Goal: Task Accomplishment & Management: Complete application form

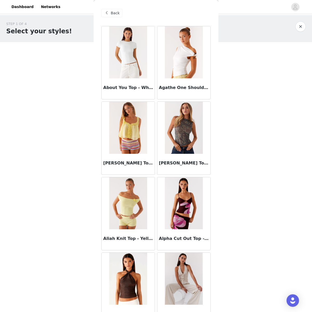
click at [113, 13] on span "Back" at bounding box center [115, 12] width 9 height 5
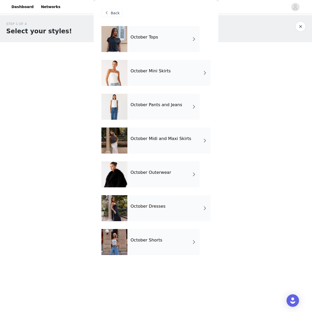
click at [113, 13] on span "Back" at bounding box center [115, 12] width 9 height 5
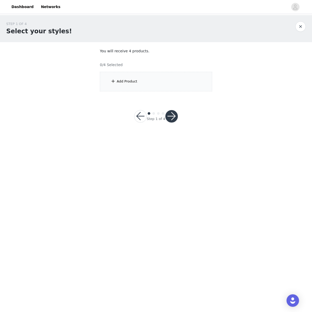
click at [144, 114] on button "button" at bounding box center [140, 116] width 12 height 12
click at [27, 7] on link "Dashboard" at bounding box center [22, 7] width 28 height 12
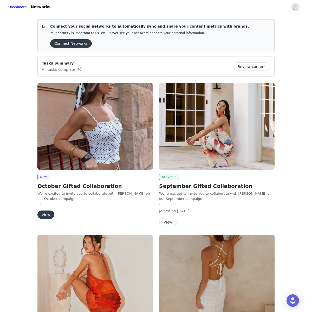
click at [228, 154] on img at bounding box center [217, 126] width 116 height 87
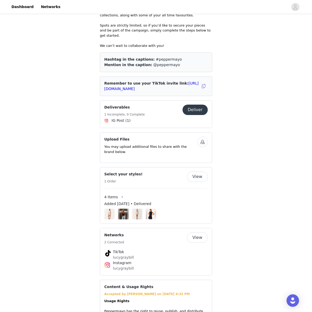
scroll to position [259, 0]
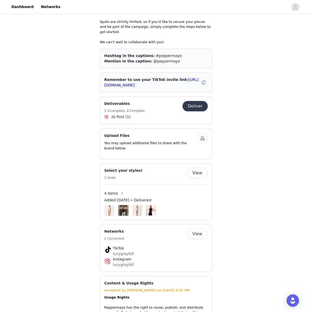
click at [196, 169] on button "View" at bounding box center [197, 173] width 21 height 10
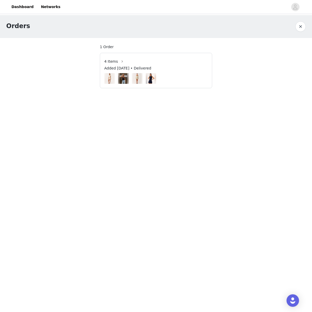
click at [158, 77] on div at bounding box center [156, 78] width 104 height 11
click at [151, 70] on span "Added Sep 22, 2025 • Delivered" at bounding box center [127, 68] width 47 height 5
click at [113, 61] on span "4 Items" at bounding box center [111, 61] width 14 height 5
click at [120, 61] on button "button" at bounding box center [122, 61] width 8 height 8
click at [17, 7] on link "Dashboard" at bounding box center [22, 7] width 28 height 12
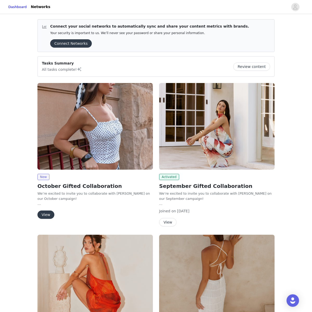
click at [72, 153] on img at bounding box center [95, 126] width 116 height 87
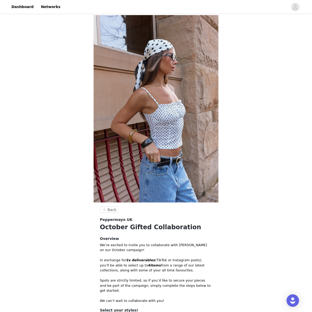
scroll to position [83, 0]
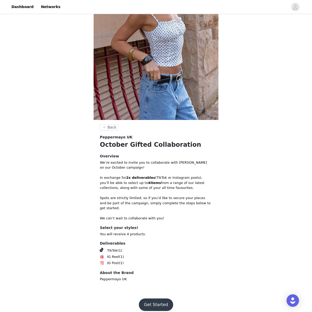
click at [159, 299] on button "Get Started" at bounding box center [156, 305] width 35 height 12
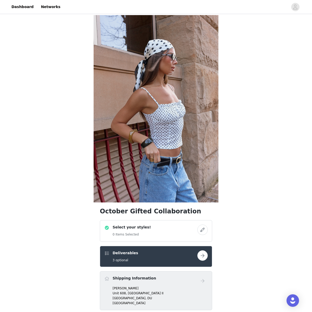
click at [204, 228] on button "button" at bounding box center [203, 230] width 10 height 10
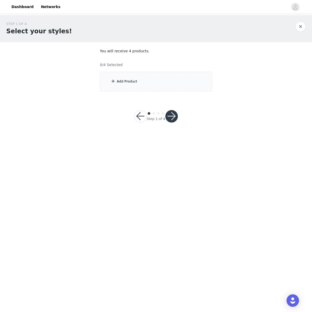
click at [183, 77] on div "Add Product" at bounding box center [156, 82] width 112 height 20
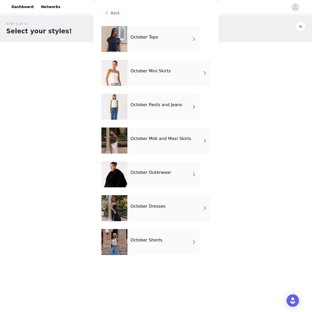
click at [186, 46] on div "October Tops" at bounding box center [164, 39] width 72 height 26
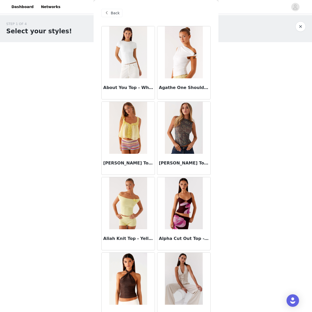
click at [117, 10] on span "Back" at bounding box center [115, 12] width 9 height 5
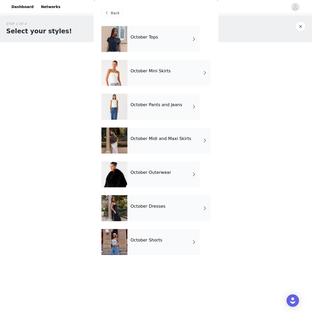
click at [159, 110] on div "October Pants and Jeans" at bounding box center [164, 107] width 72 height 26
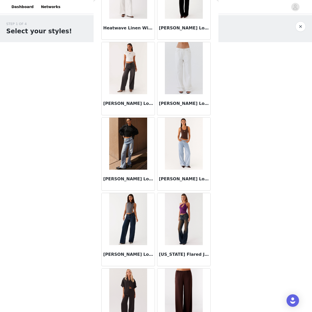
scroll to position [286, 0]
click at [180, 91] on img at bounding box center [184, 68] width 38 height 52
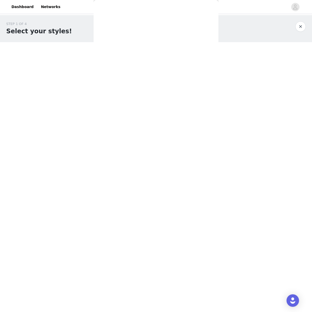
scroll to position [0, 0]
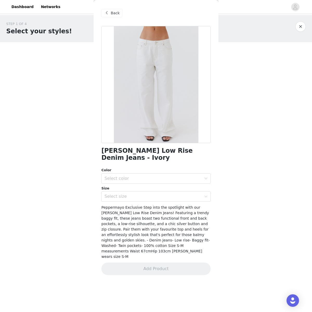
click at [117, 16] on span "Back" at bounding box center [115, 12] width 9 height 5
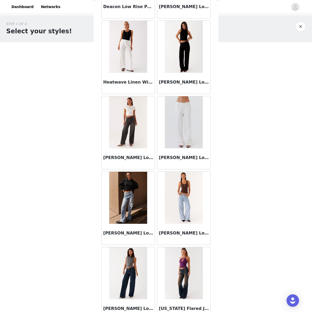
click at [193, 203] on img at bounding box center [184, 198] width 38 height 52
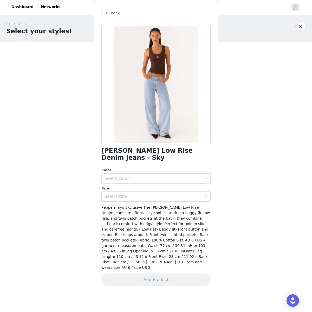
click at [115, 15] on span "Back" at bounding box center [115, 12] width 9 height 5
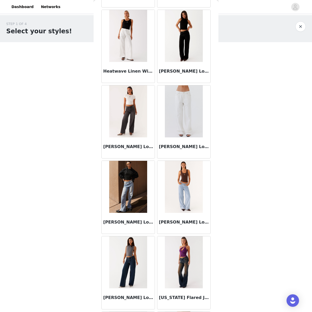
scroll to position [244, 0]
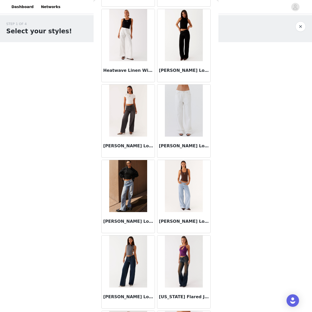
click at [176, 130] on img at bounding box center [184, 111] width 38 height 52
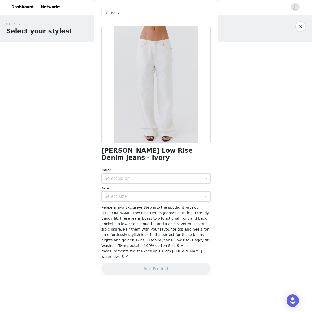
scroll to position [0, 0]
drag, startPoint x: 163, startPoint y: 165, endPoint x: 164, endPoint y: 170, distance: 5.6
click at [163, 168] on div "Color" at bounding box center [156, 170] width 109 height 5
click at [164, 176] on div "Select color" at bounding box center [153, 178] width 97 height 5
click at [155, 182] on li "Ivory" at bounding box center [156, 183] width 109 height 8
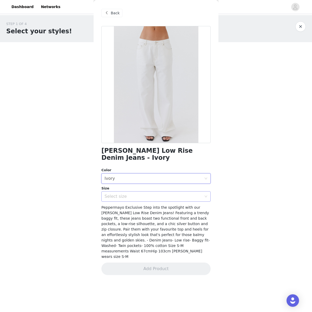
click at [153, 194] on div "Select size" at bounding box center [153, 196] width 97 height 5
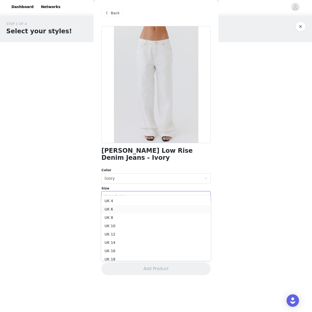
click at [144, 207] on li "UK 6" at bounding box center [156, 209] width 109 height 8
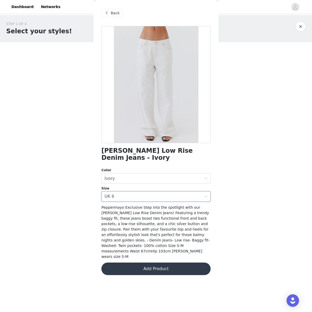
click at [152, 263] on button "Add Product" at bounding box center [156, 269] width 109 height 12
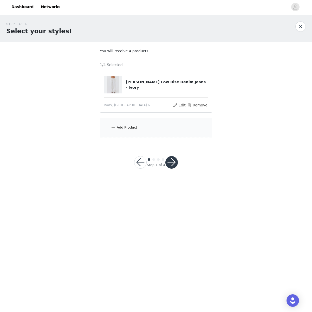
click at [126, 133] on div "Add Product" at bounding box center [156, 128] width 112 height 20
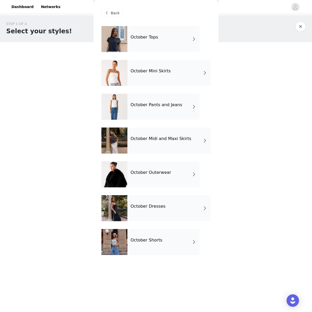
click at [159, 43] on div "October Tops" at bounding box center [164, 39] width 72 height 26
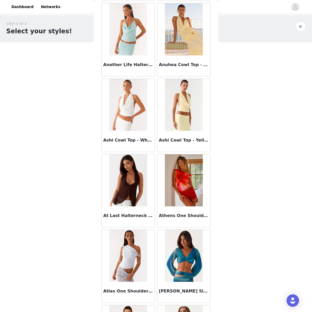
scroll to position [485, 0]
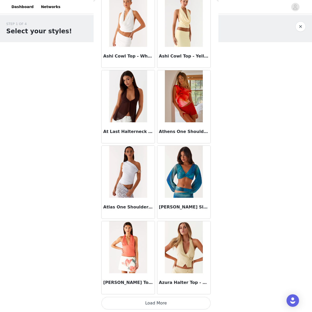
click at [166, 299] on button "Load More" at bounding box center [156, 303] width 109 height 12
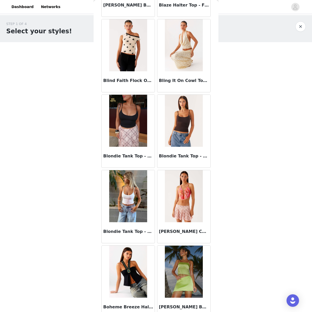
scroll to position [1240, 0]
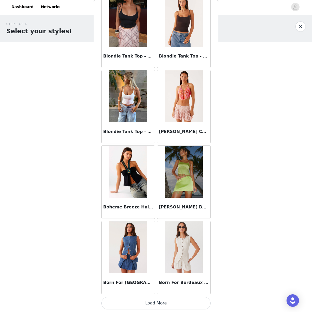
click at [154, 301] on button "Load More" at bounding box center [156, 303] width 109 height 12
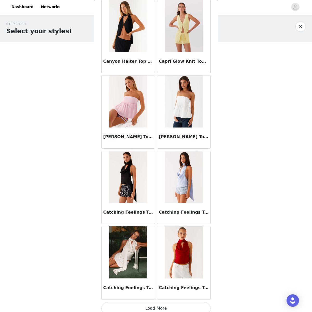
scroll to position [1995, 0]
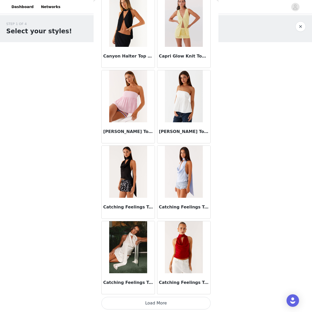
click at [160, 304] on button "Load More" at bounding box center [156, 303] width 109 height 12
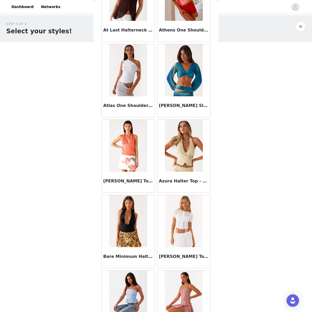
scroll to position [611, 0]
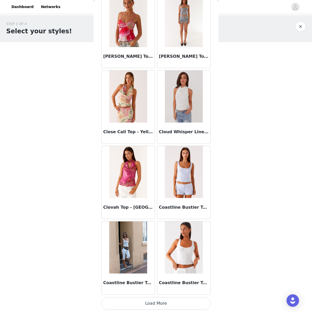
click at [163, 305] on button "Load More" at bounding box center [156, 303] width 109 height 12
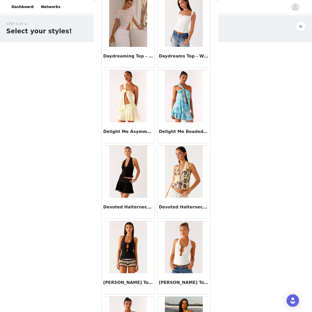
scroll to position [3505, 0]
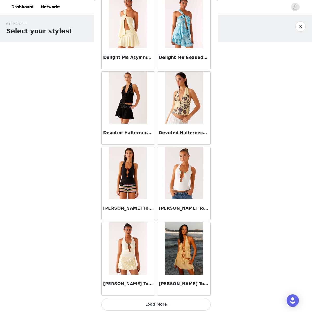
drag, startPoint x: 160, startPoint y: 293, endPoint x: 158, endPoint y: 301, distance: 8.6
click at [158, 301] on button "Load More" at bounding box center [156, 304] width 109 height 12
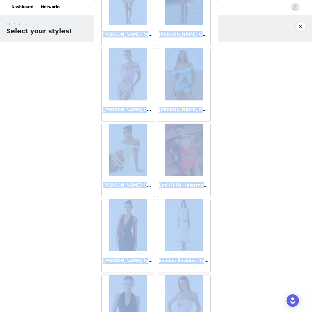
scroll to position [3857, 0]
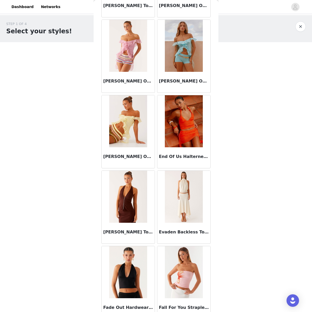
click at [236, 229] on body "Dashboard Networks STEP 1 OF 4 Select your styles! You will receive 4 products.…" at bounding box center [156, 156] width 312 height 312
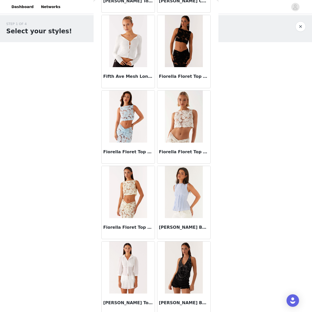
scroll to position [4260, 0]
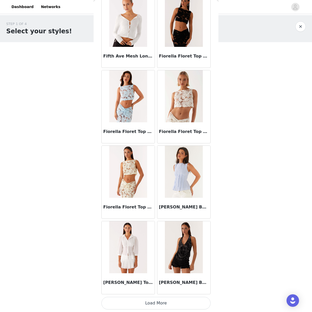
click at [172, 301] on button "Load More" at bounding box center [156, 303] width 109 height 12
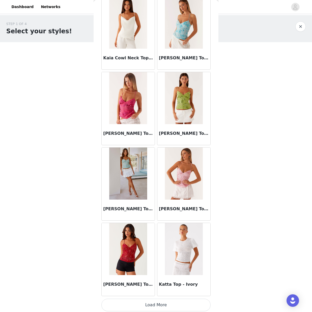
scroll to position [5015, 0]
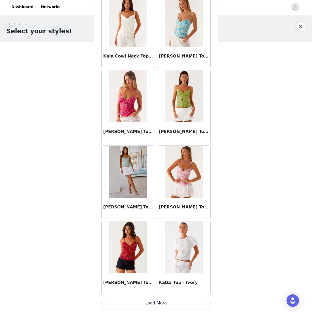
click at [173, 309] on button "Load More" at bounding box center [156, 303] width 109 height 12
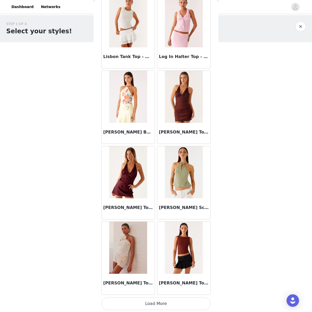
scroll to position [5770, 0]
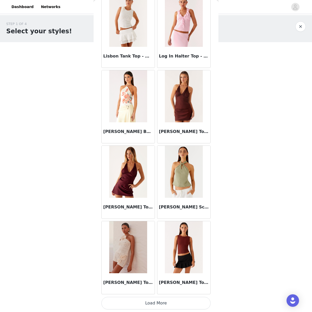
drag, startPoint x: 171, startPoint y: 293, endPoint x: 169, endPoint y: 296, distance: 3.7
click at [168, 300] on button "Load More" at bounding box center [156, 303] width 109 height 12
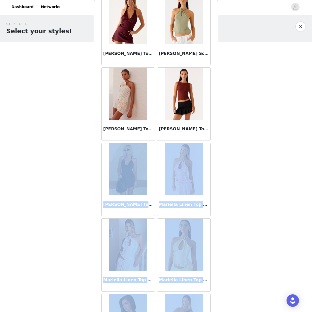
scroll to position [5924, 0]
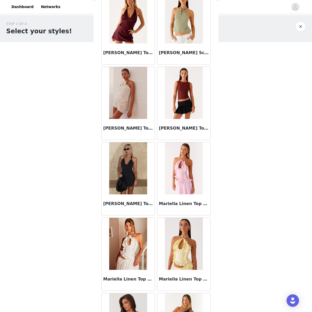
click at [232, 260] on body "Dashboard Networks STEP 1 OF 4 Select your styles! You will receive 4 products.…" at bounding box center [156, 156] width 312 height 312
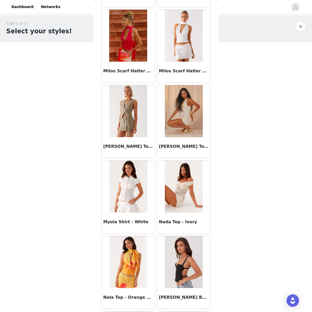
scroll to position [6525, 0]
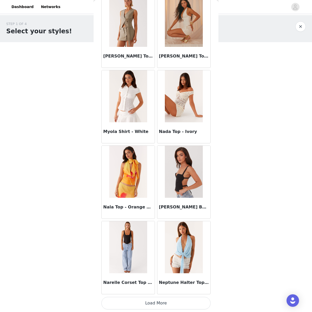
click at [170, 308] on button "Load More" at bounding box center [156, 303] width 109 height 12
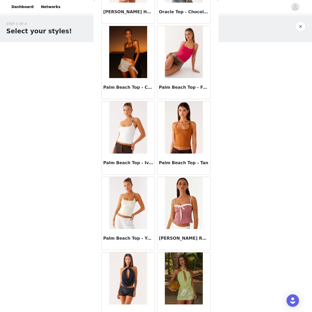
scroll to position [7280, 0]
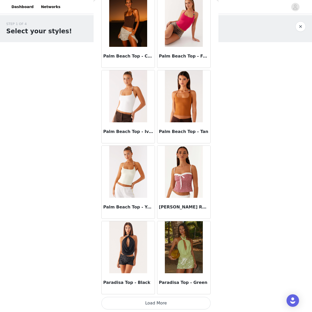
click at [163, 298] on button "Load More" at bounding box center [156, 303] width 109 height 12
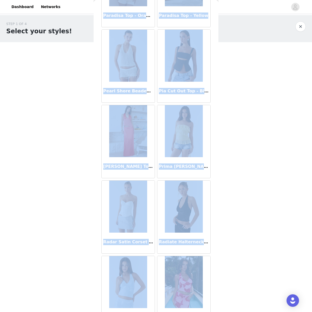
scroll to position [7628, 0]
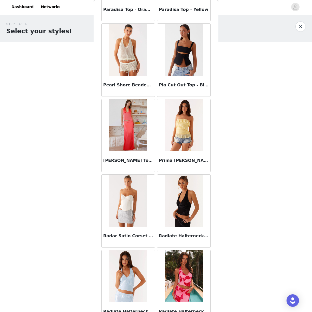
click at [225, 251] on body "Dashboard Networks STEP 1 OF 4 Select your styles! You will receive 4 products.…" at bounding box center [156, 156] width 312 height 312
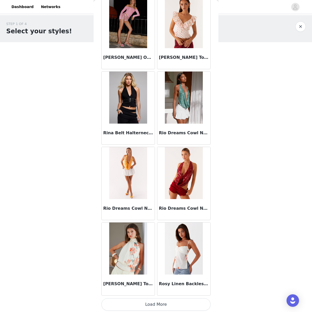
scroll to position [8035, 0]
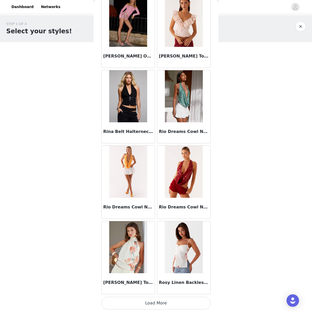
click at [169, 300] on button "Load More" at bounding box center [156, 303] width 109 height 12
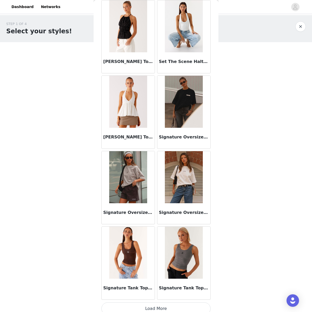
scroll to position [8790, 0]
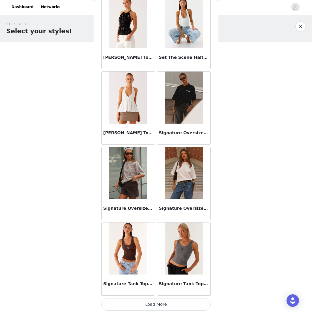
click at [164, 301] on button "Load More" at bounding box center [156, 304] width 109 height 12
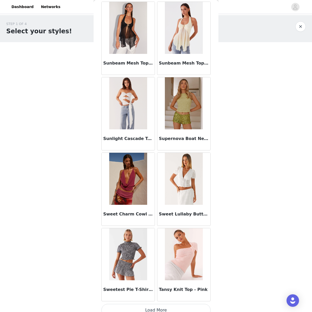
scroll to position [9545, 0]
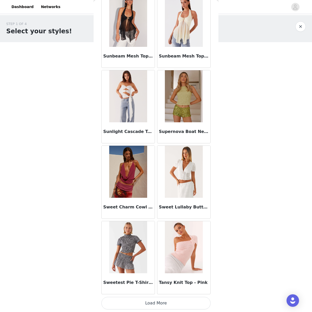
click at [160, 300] on button "Load More" at bounding box center [156, 303] width 109 height 12
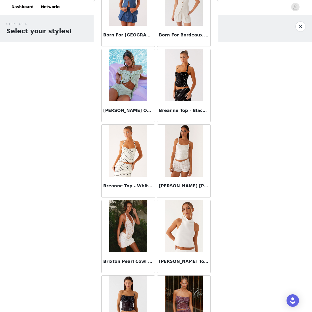
scroll to position [1486, 0]
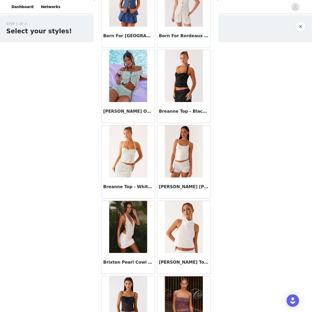
click at [126, 162] on img at bounding box center [128, 151] width 38 height 52
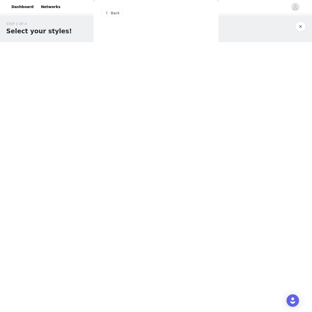
scroll to position [0, 0]
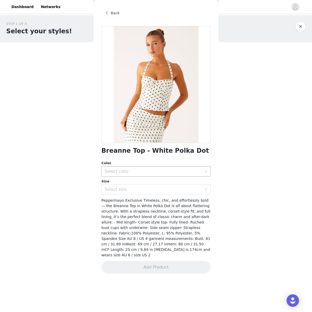
click at [127, 175] on div "Select color" at bounding box center [155, 172] width 100 height 10
click at [128, 181] on li "White Polka Dot" at bounding box center [156, 183] width 109 height 8
click at [127, 185] on div "Select size" at bounding box center [155, 190] width 100 height 10
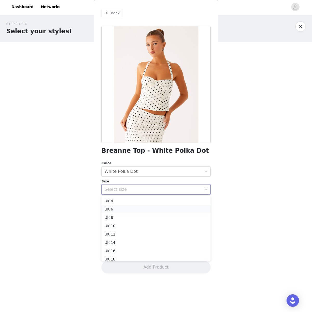
click at [129, 211] on li "UK 6" at bounding box center [156, 209] width 109 height 8
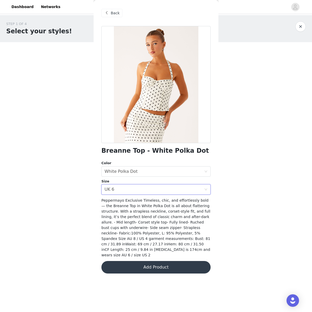
click at [149, 263] on button "Add Product" at bounding box center [156, 267] width 109 height 12
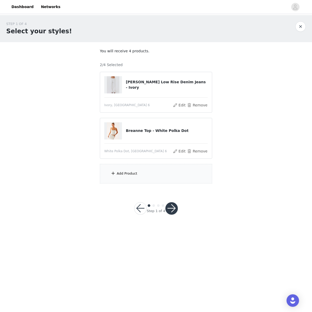
click at [127, 175] on div "Add Product" at bounding box center [127, 173] width 21 height 5
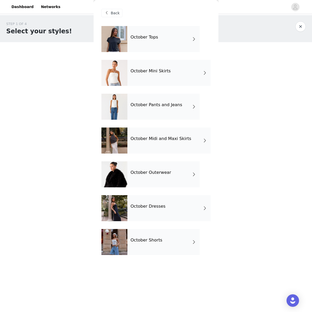
click at [170, 69] on div "October Mini Skirts" at bounding box center [169, 73] width 83 height 26
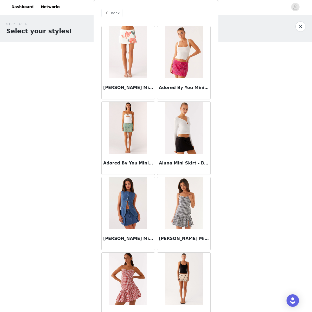
scroll to position [485, 0]
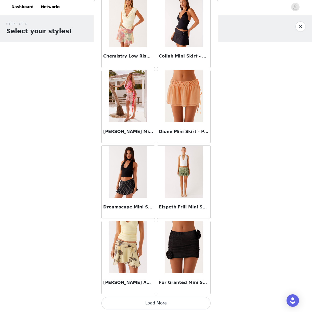
click at [169, 306] on button "Load More" at bounding box center [156, 303] width 109 height 12
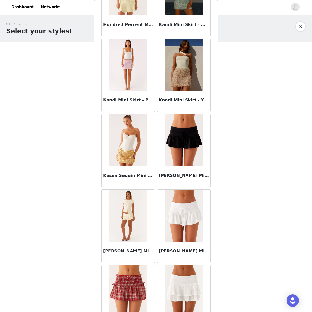
scroll to position [900, 0]
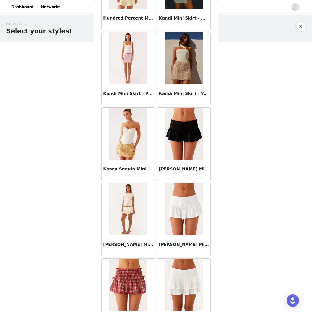
click at [190, 149] on img at bounding box center [184, 134] width 38 height 52
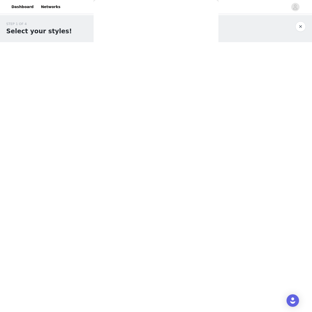
scroll to position [0, 0]
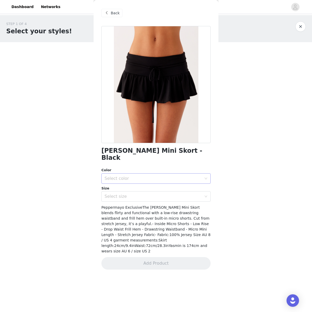
click at [147, 176] on div "Select color" at bounding box center [153, 178] width 97 height 5
click at [143, 183] on li "Black" at bounding box center [156, 183] width 109 height 8
click at [136, 194] on div "Select size" at bounding box center [153, 196] width 97 height 5
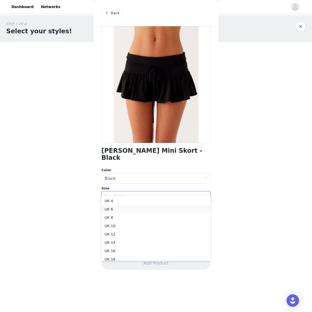
click at [130, 210] on li "UK 6" at bounding box center [156, 209] width 109 height 8
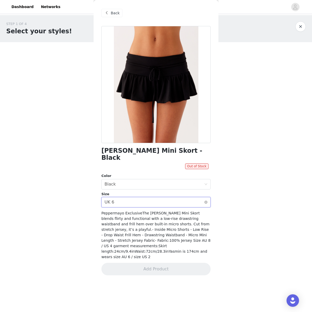
click at [123, 197] on div "Select size UK 6" at bounding box center [155, 202] width 100 height 10
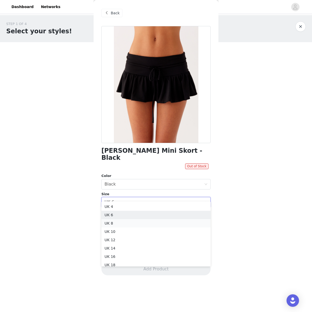
click at [123, 224] on li "UK 8" at bounding box center [156, 223] width 109 height 8
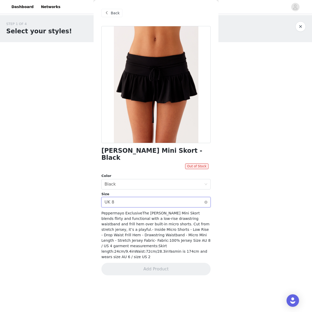
click at [122, 199] on div "Select size UK 8" at bounding box center [155, 202] width 100 height 10
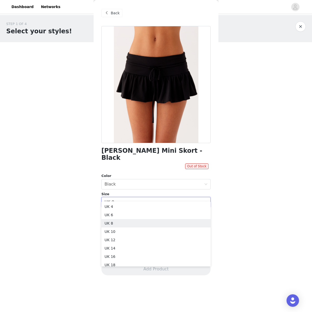
click at [171, 55] on div at bounding box center [156, 84] width 109 height 117
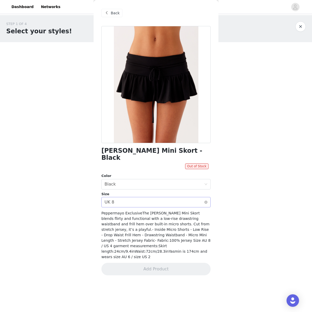
click at [149, 197] on div "Select size UK 8" at bounding box center [155, 202] width 100 height 10
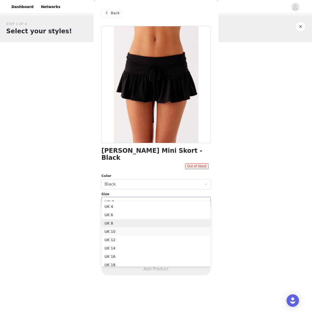
scroll to position [1, 0]
click at [136, 230] on li "UK 10" at bounding box center [156, 231] width 109 height 8
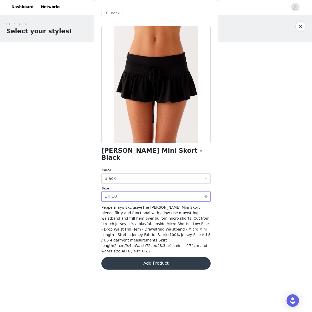
click at [141, 192] on div "Select size UK 10" at bounding box center [155, 197] width 100 height 10
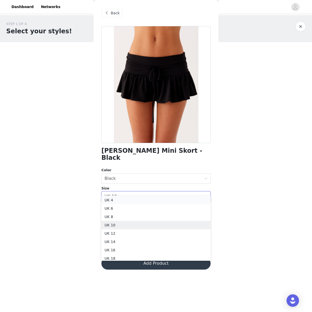
click at [141, 199] on li "UK 4" at bounding box center [156, 200] width 109 height 8
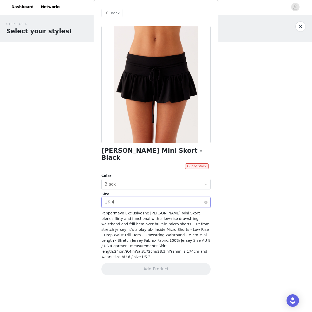
click at [147, 197] on div "Select size UK 4" at bounding box center [155, 202] width 100 height 10
click at [230, 204] on div "STEP 1 OF 4 Select your styles! You will receive 4 products. 2/4 Selected Keann…" at bounding box center [156, 121] width 312 height 212
click at [111, 11] on span "Back" at bounding box center [115, 12] width 9 height 5
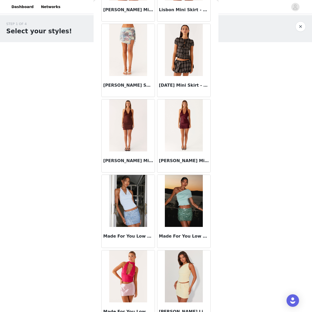
scroll to position [1240, 0]
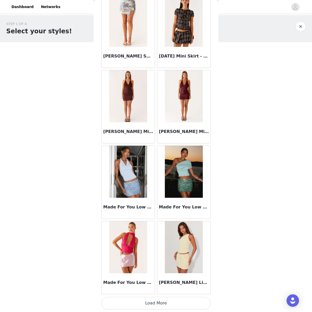
click at [164, 299] on button "Load More" at bounding box center [156, 303] width 109 height 12
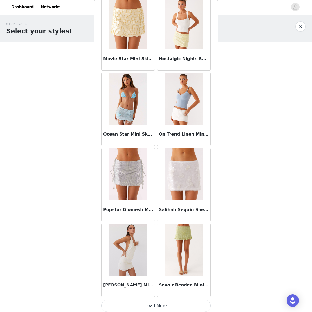
scroll to position [1995, 0]
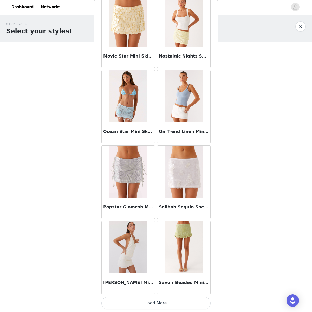
click at [150, 297] on button "Load More" at bounding box center [156, 303] width 109 height 12
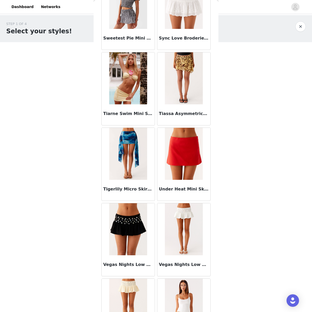
scroll to position [2515, 0]
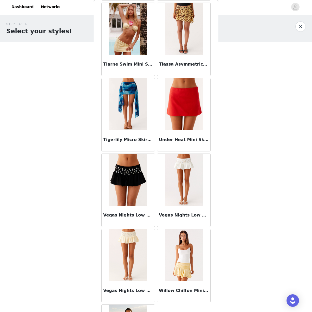
click at [127, 199] on img at bounding box center [128, 180] width 38 height 52
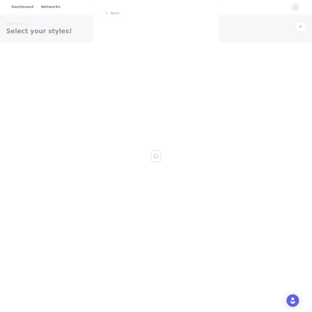
scroll to position [0, 0]
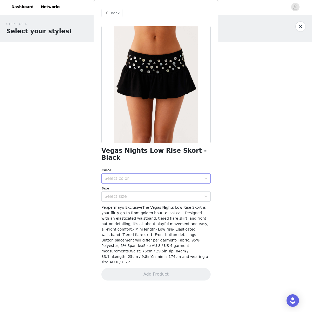
click at [144, 175] on div "Select color" at bounding box center [155, 179] width 100 height 10
click at [144, 182] on li "Black" at bounding box center [156, 183] width 109 height 8
click at [143, 192] on div "Select size" at bounding box center [155, 197] width 100 height 10
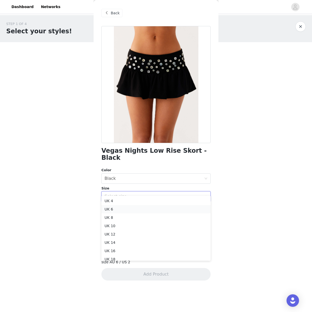
click at [135, 210] on li "UK 6" at bounding box center [156, 209] width 109 height 8
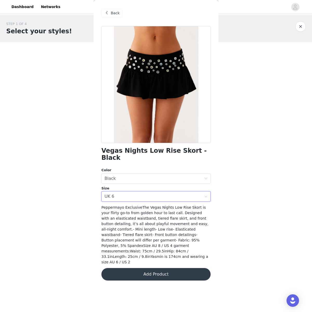
click at [155, 268] on button "Add Product" at bounding box center [156, 274] width 109 height 12
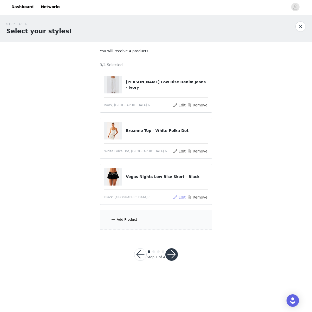
click at [181, 199] on button "Edit" at bounding box center [179, 197] width 13 height 6
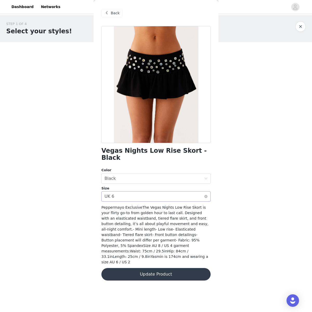
click at [162, 192] on div "Select size UK 6" at bounding box center [155, 197] width 100 height 10
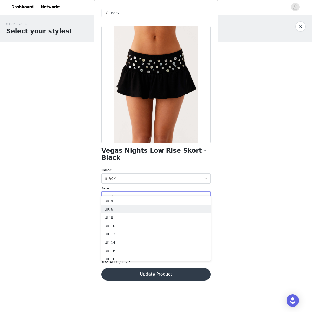
click at [113, 13] on span "Back" at bounding box center [115, 12] width 9 height 5
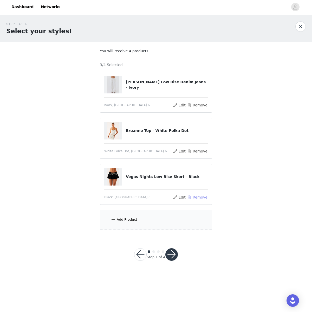
click at [194, 197] on button "Remove" at bounding box center [197, 197] width 21 height 6
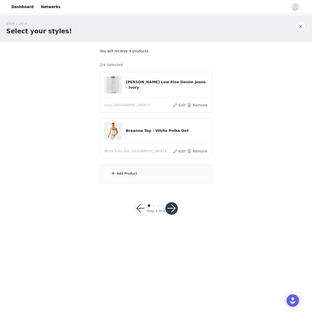
click at [155, 187] on section "You will receive 4 products. 2/4 Selected Keanna Low Rise Denim Jeans - Ivory I…" at bounding box center [156, 116] width 125 height 148
click at [130, 177] on div "Add Product" at bounding box center [156, 174] width 112 height 20
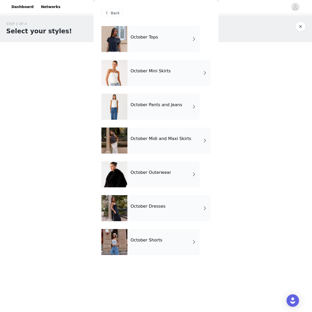
click at [175, 39] on div "October Tops" at bounding box center [164, 39] width 72 height 26
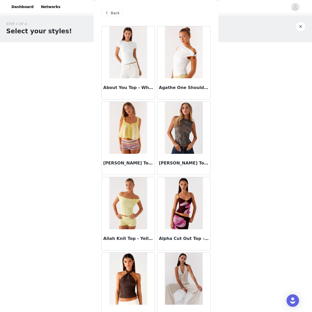
scroll to position [485, 0]
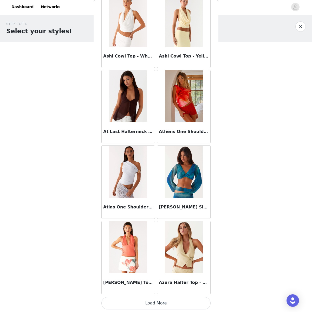
click at [153, 299] on button "Load More" at bounding box center [156, 303] width 109 height 12
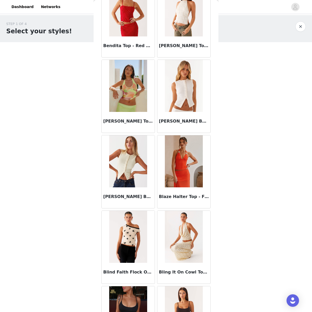
scroll to position [1240, 0]
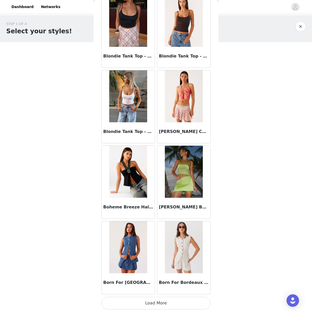
click at [158, 305] on button "Load More" at bounding box center [156, 303] width 109 height 12
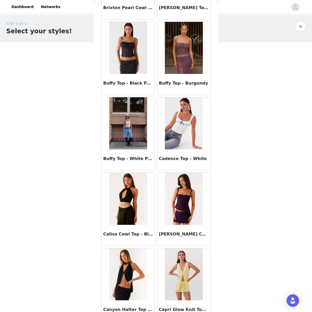
scroll to position [1995, 0]
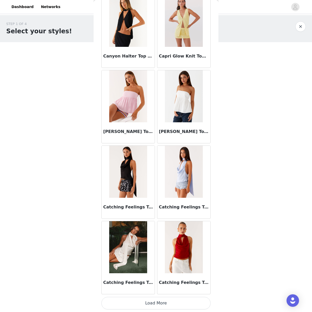
click at [163, 299] on button "Load More" at bounding box center [156, 303] width 109 height 12
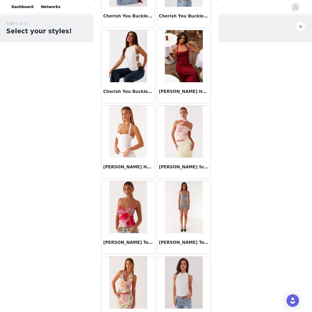
scroll to position [2750, 0]
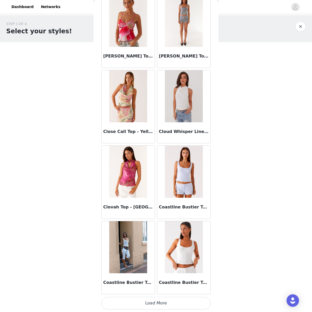
click at [156, 298] on button "Load More" at bounding box center [156, 303] width 109 height 12
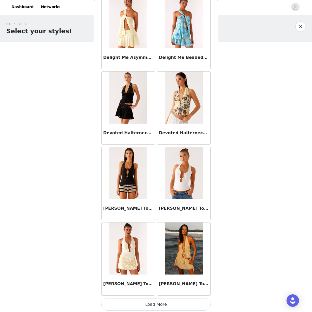
click at [160, 303] on button "Load More" at bounding box center [156, 304] width 109 height 12
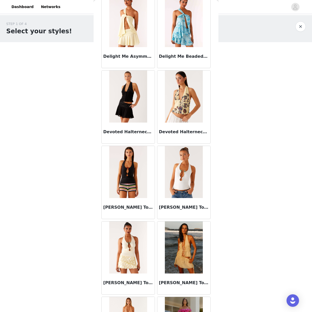
scroll to position [3512, 0]
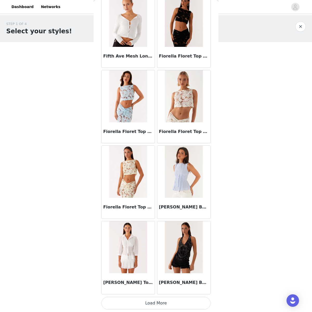
click at [160, 304] on button "Load More" at bounding box center [156, 303] width 109 height 12
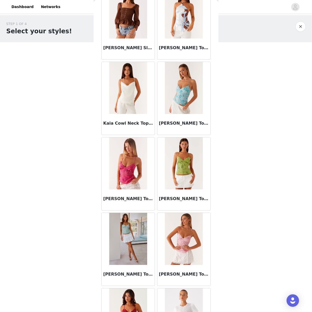
scroll to position [5015, 0]
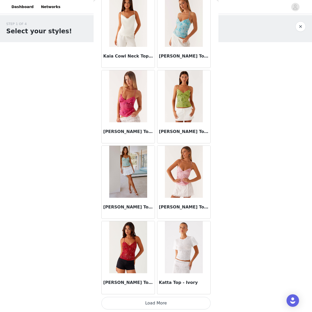
click at [162, 303] on button "Load More" at bounding box center [156, 303] width 109 height 12
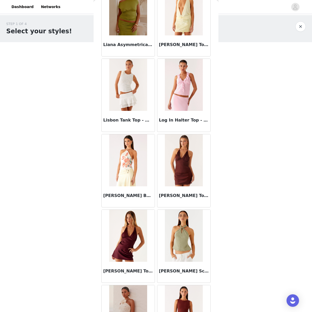
scroll to position [5770, 0]
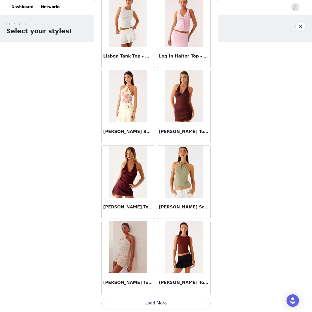
click at [165, 298] on button "Load More" at bounding box center [156, 303] width 109 height 12
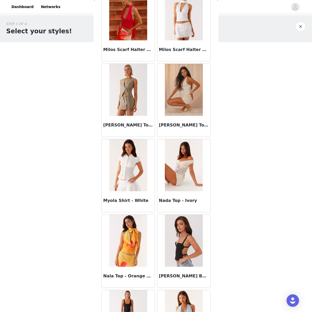
scroll to position [6525, 0]
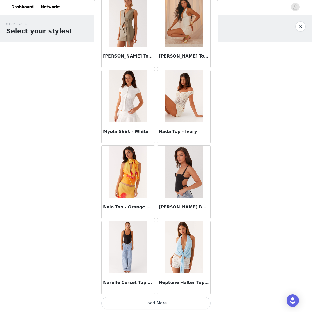
click at [162, 299] on button "Load More" at bounding box center [156, 303] width 109 height 12
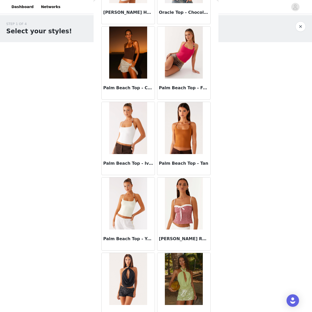
scroll to position [7280, 0]
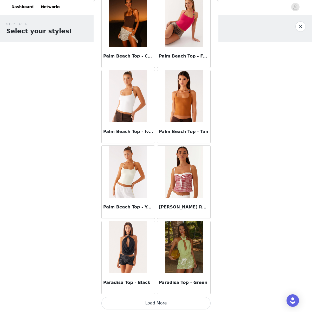
click at [159, 301] on button "Load More" at bounding box center [156, 303] width 109 height 12
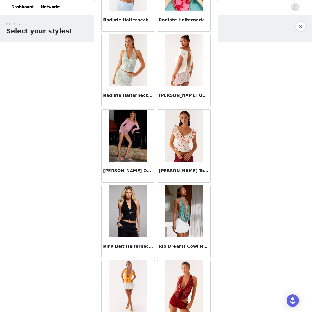
scroll to position [8035, 0]
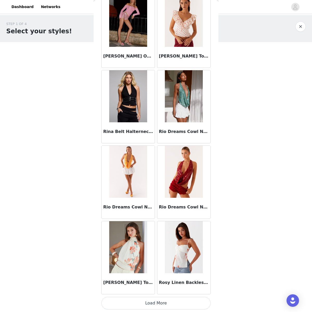
click at [158, 300] on button "Load More" at bounding box center [156, 303] width 109 height 12
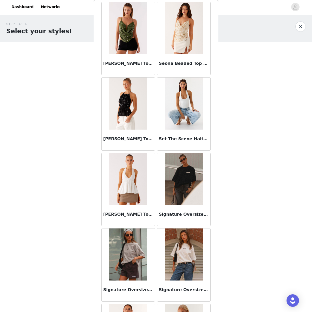
scroll to position [8790, 0]
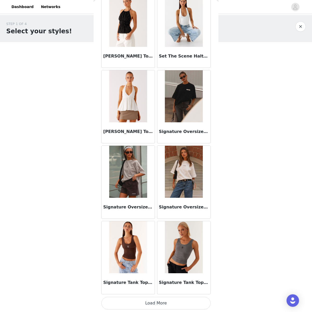
click at [164, 299] on button "Load More" at bounding box center [156, 303] width 109 height 12
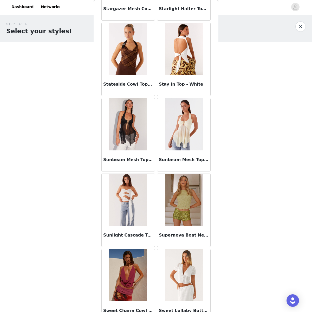
scroll to position [9545, 0]
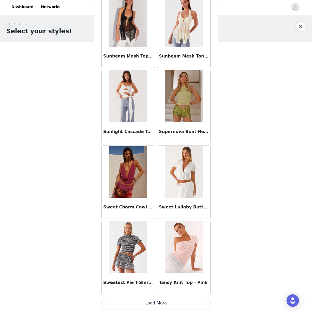
click at [160, 298] on button "Load More" at bounding box center [156, 303] width 109 height 12
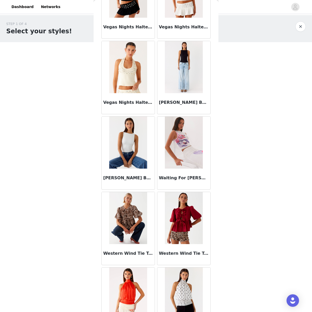
scroll to position [9893, 0]
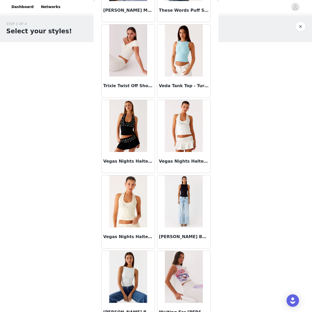
click at [136, 215] on img at bounding box center [128, 201] width 38 height 52
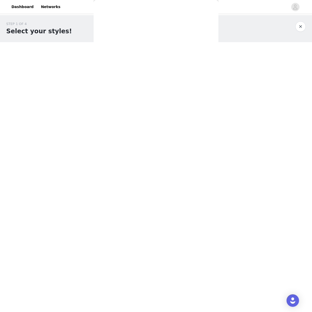
scroll to position [0, 0]
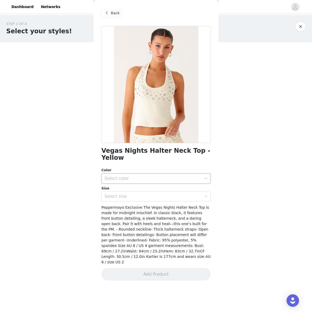
click at [186, 176] on div "Select color" at bounding box center [155, 179] width 100 height 10
click at [180, 183] on li "Yellow" at bounding box center [156, 183] width 109 height 8
click at [179, 194] on div "Select size" at bounding box center [153, 196] width 97 height 5
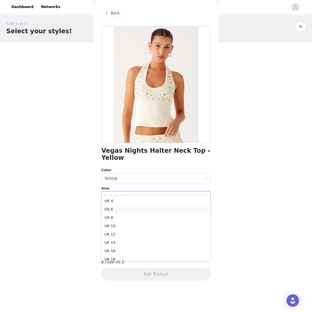
click at [173, 206] on li "UK 6" at bounding box center [156, 209] width 109 height 8
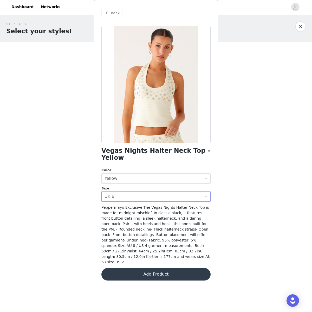
click at [160, 268] on button "Add Product" at bounding box center [156, 274] width 109 height 12
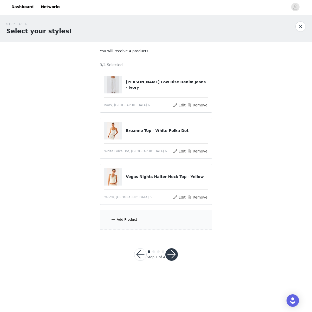
click at [135, 220] on div "Add Product" at bounding box center [127, 219] width 21 height 5
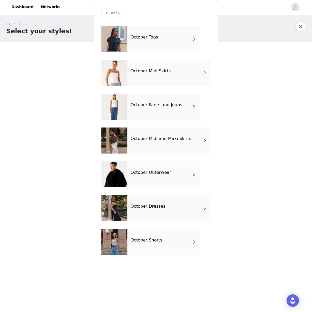
click at [154, 256] on div "October Tops October Mini Skirts October Pants and Jeans October Midi and Maxi …" at bounding box center [156, 144] width 109 height 237
click at [155, 250] on div "October Shorts" at bounding box center [164, 242] width 72 height 26
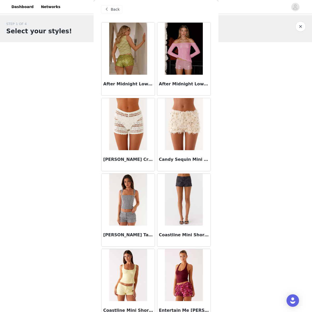
scroll to position [5, 0]
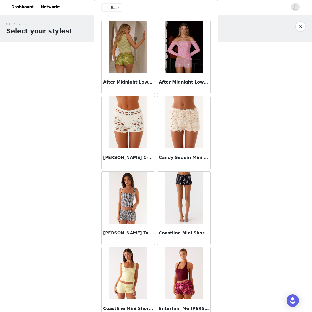
click at [190, 186] on img at bounding box center [184, 198] width 38 height 52
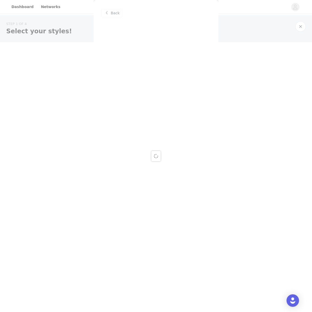
scroll to position [0, 0]
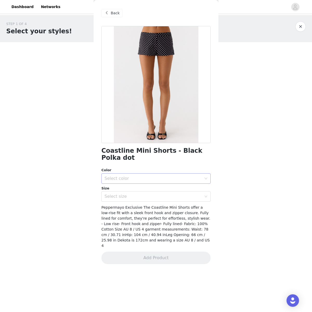
click at [162, 176] on div "Select color" at bounding box center [153, 178] width 97 height 5
click at [156, 182] on li "Black Polkadot" at bounding box center [156, 183] width 109 height 8
click at [154, 194] on div "Select size" at bounding box center [153, 196] width 97 height 5
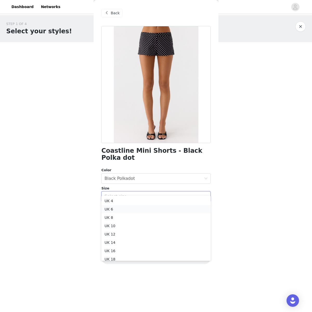
click at [140, 209] on li "UK 6" at bounding box center [156, 209] width 109 height 8
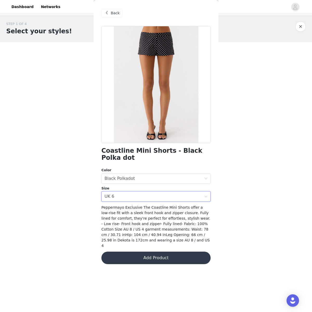
click at [116, 14] on span "Back" at bounding box center [115, 12] width 9 height 5
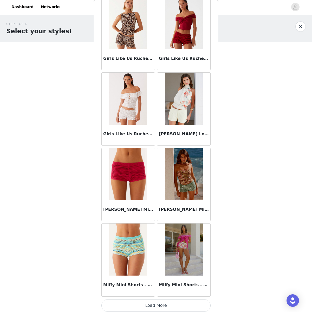
scroll to position [481, 0]
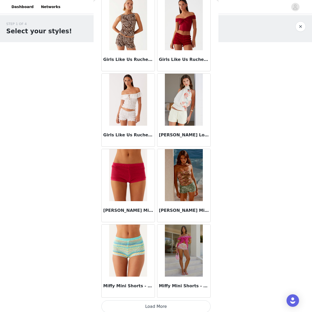
click at [162, 301] on button "Load More" at bounding box center [156, 306] width 109 height 12
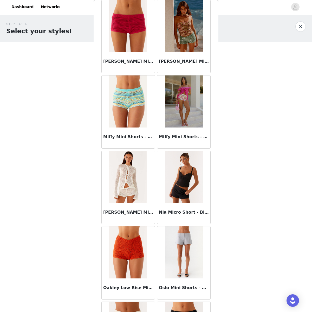
scroll to position [622, 0]
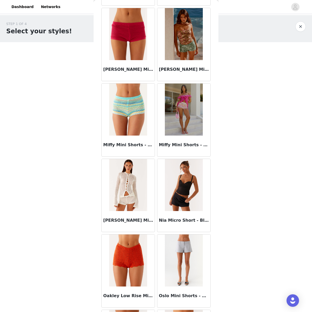
click at [180, 188] on img at bounding box center [184, 185] width 38 height 52
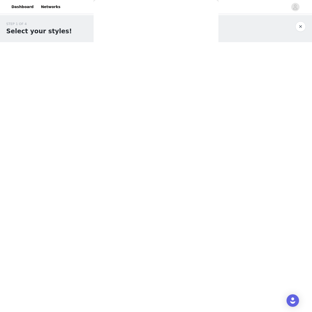
scroll to position [0, 0]
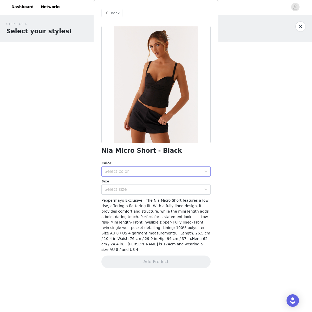
click at [178, 172] on div "Select color" at bounding box center [153, 171] width 97 height 5
click at [172, 183] on li "Black" at bounding box center [156, 183] width 109 height 8
click at [169, 186] on div "Select size" at bounding box center [155, 190] width 100 height 10
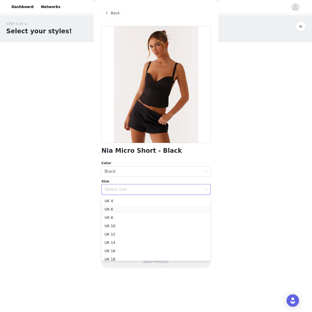
click at [155, 210] on li "UK 6" at bounding box center [156, 209] width 109 height 8
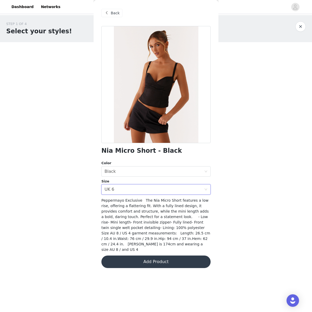
click at [156, 256] on button "Add Product" at bounding box center [156, 262] width 109 height 12
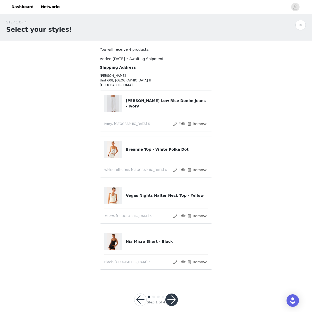
scroll to position [1, 0]
click at [173, 296] on button "button" at bounding box center [172, 300] width 12 height 12
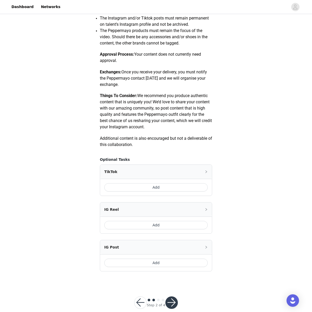
scroll to position [195, 0]
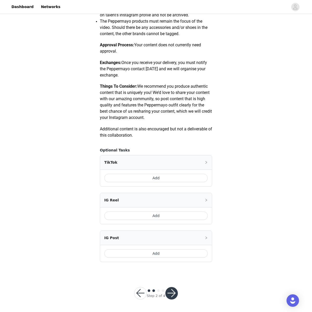
click at [164, 177] on button "Add" at bounding box center [156, 178] width 104 height 8
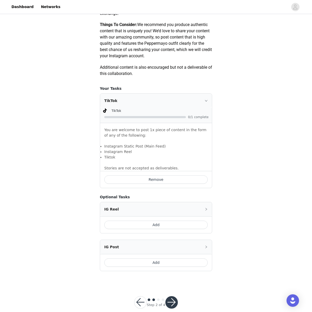
scroll to position [266, 0]
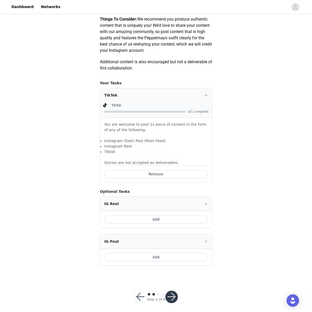
click at [173, 303] on button "button" at bounding box center [172, 297] width 12 height 12
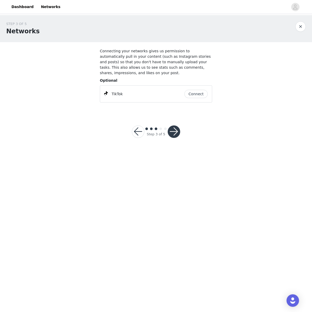
click at [174, 135] on button "button" at bounding box center [174, 131] width 12 height 12
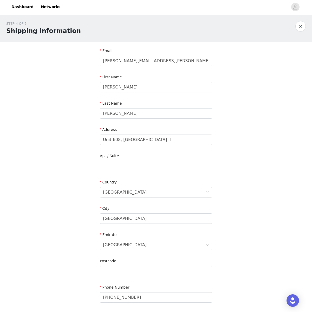
scroll to position [43, 0]
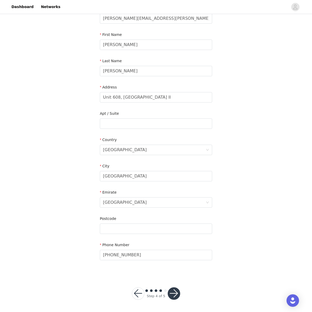
click at [142, 291] on button "button" at bounding box center [138, 293] width 12 height 12
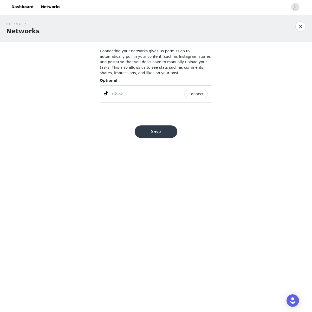
click at [191, 94] on button "Connect" at bounding box center [196, 94] width 23 height 8
click at [158, 133] on button "Save" at bounding box center [156, 131] width 43 height 12
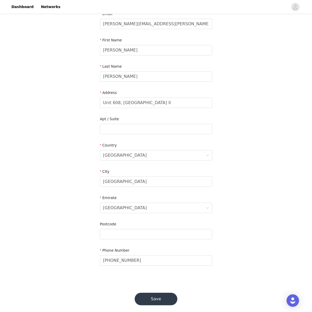
scroll to position [43, 0]
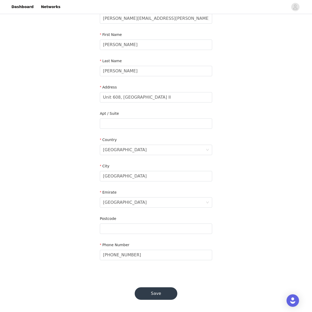
click at [156, 288] on button "Save" at bounding box center [156, 293] width 43 height 12
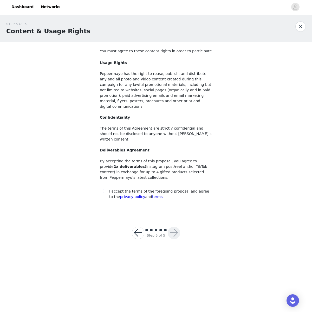
click at [103, 189] on input "checkbox" at bounding box center [102, 191] width 4 height 4
checkbox input "true"
click at [171, 227] on button "button" at bounding box center [174, 233] width 12 height 12
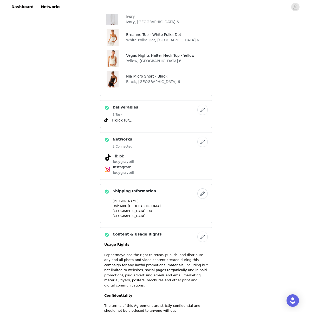
scroll to position [334, 0]
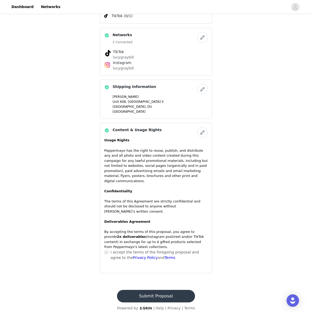
click at [161, 291] on button "Submit Proposal" at bounding box center [156, 296] width 78 height 12
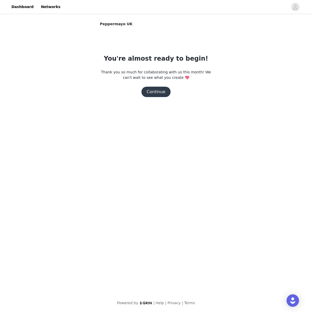
scroll to position [0, 0]
click at [159, 93] on button "Continue" at bounding box center [156, 92] width 29 height 10
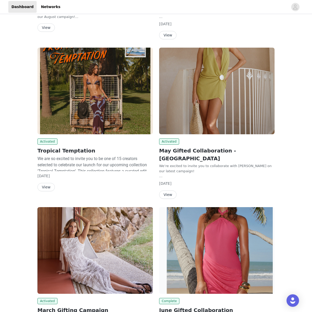
scroll to position [396, 0]
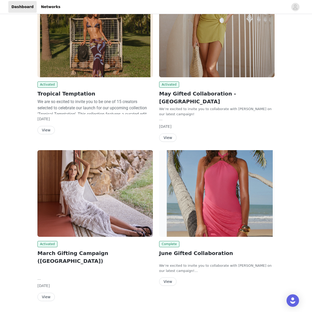
click at [202, 184] on img at bounding box center [217, 193] width 116 height 87
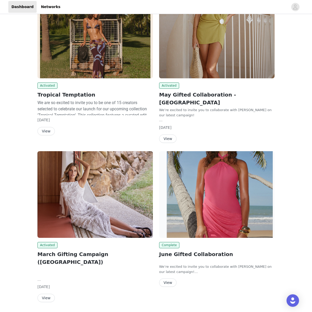
click at [92, 201] on img at bounding box center [95, 194] width 116 height 87
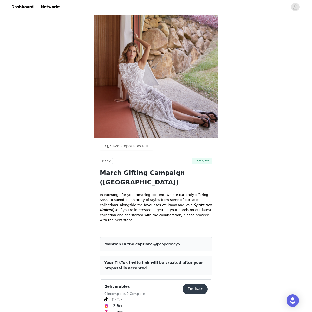
scroll to position [1, 0]
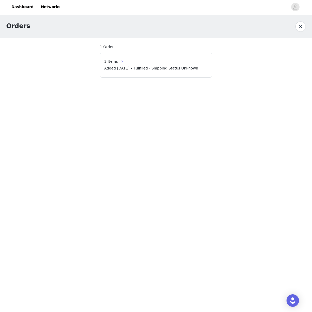
click at [124, 60] on button "button" at bounding box center [122, 61] width 8 height 8
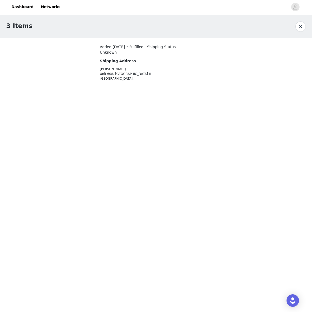
click at [303, 27] on button "button" at bounding box center [301, 26] width 10 height 10
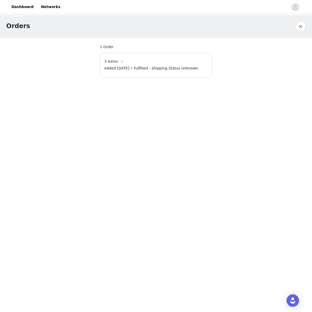
click at [302, 27] on button "button" at bounding box center [301, 26] width 10 height 10
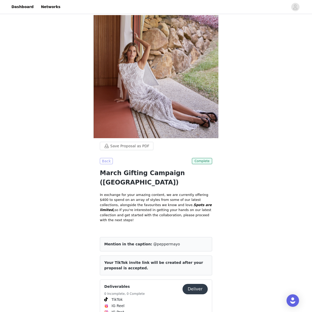
click at [109, 158] on button "Back" at bounding box center [106, 161] width 13 height 6
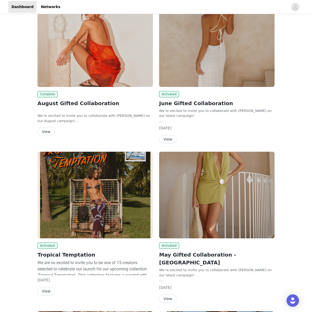
scroll to position [235, 0]
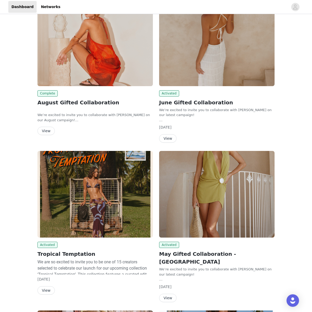
click at [168, 138] on button "View" at bounding box center [167, 138] width 17 height 8
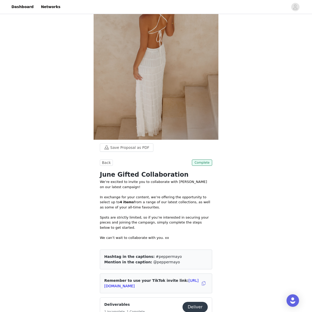
scroll to position [42, 0]
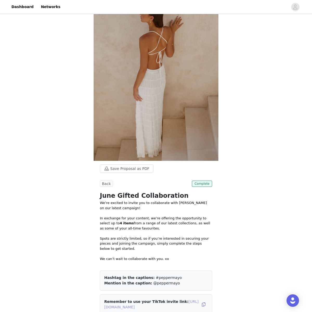
click at [177, 300] on link "https://www.tiktok.com/t/ZSHgqJtA9fopB-kOelu/" at bounding box center [151, 305] width 95 height 10
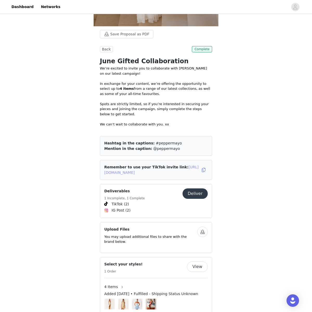
scroll to position [211, 0]
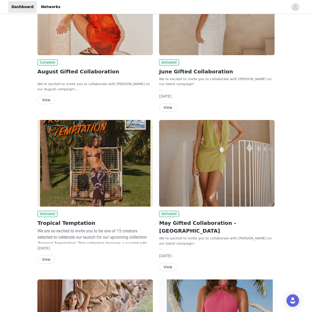
scroll to position [266, 0]
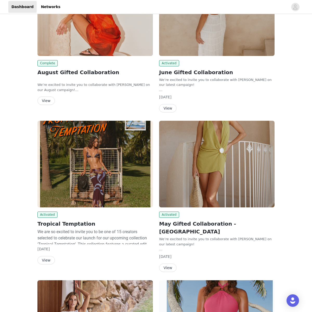
click at [211, 185] on img at bounding box center [217, 164] width 116 height 87
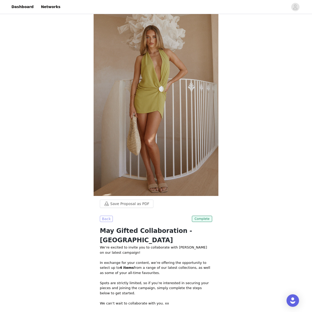
click at [104, 216] on button "Back" at bounding box center [106, 219] width 13 height 6
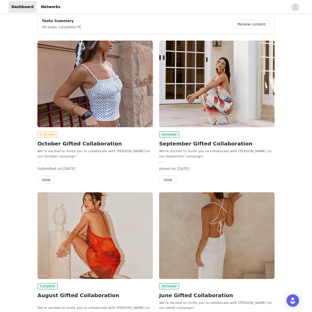
scroll to position [44, 0]
